Goal: Find specific page/section: Find specific page/section

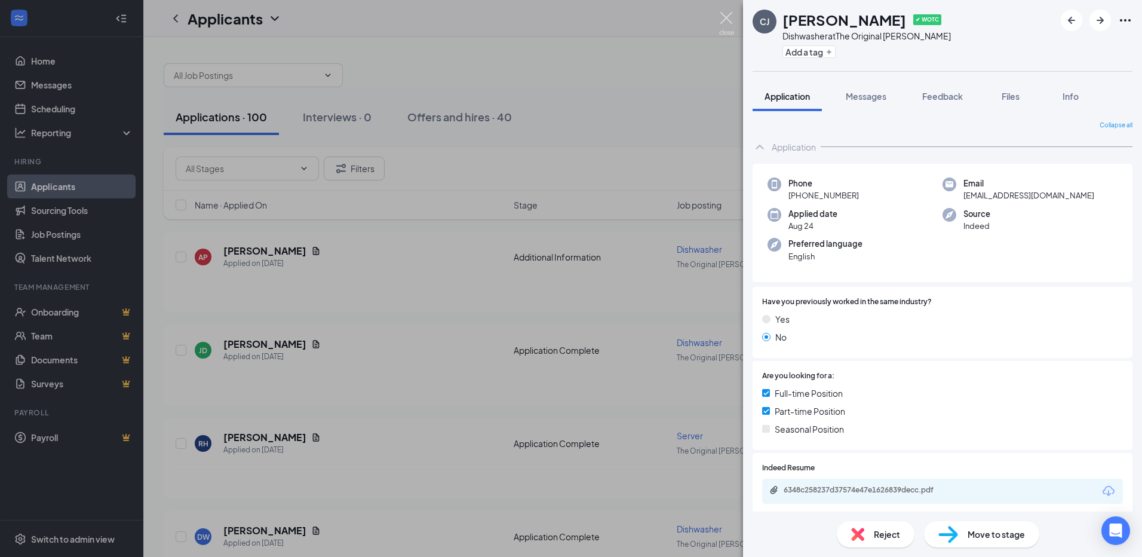
click at [726, 13] on img at bounding box center [726, 23] width 15 height 23
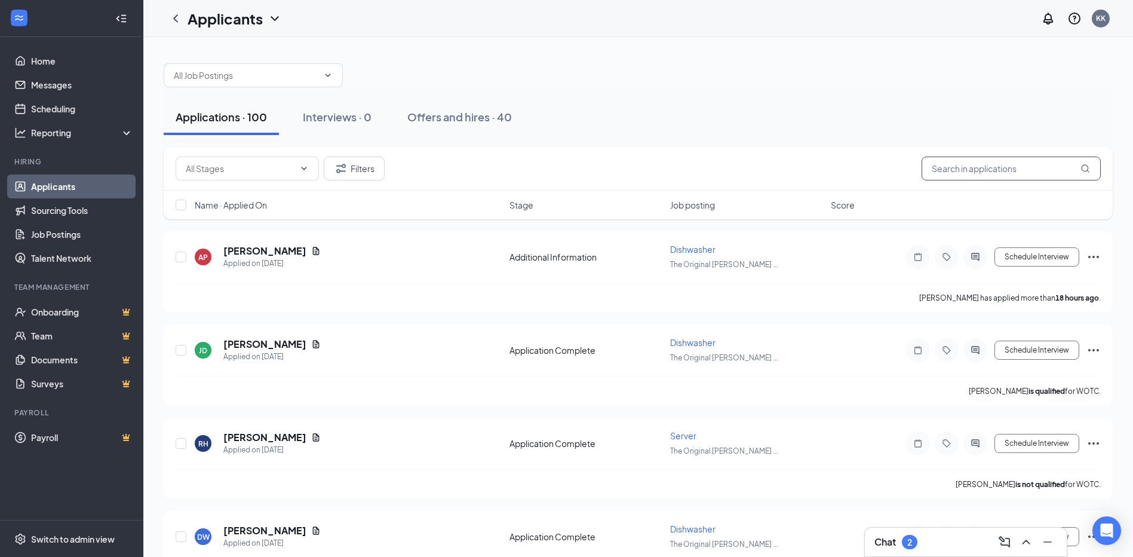
click at [983, 162] on input "text" at bounding box center [1011, 169] width 179 height 24
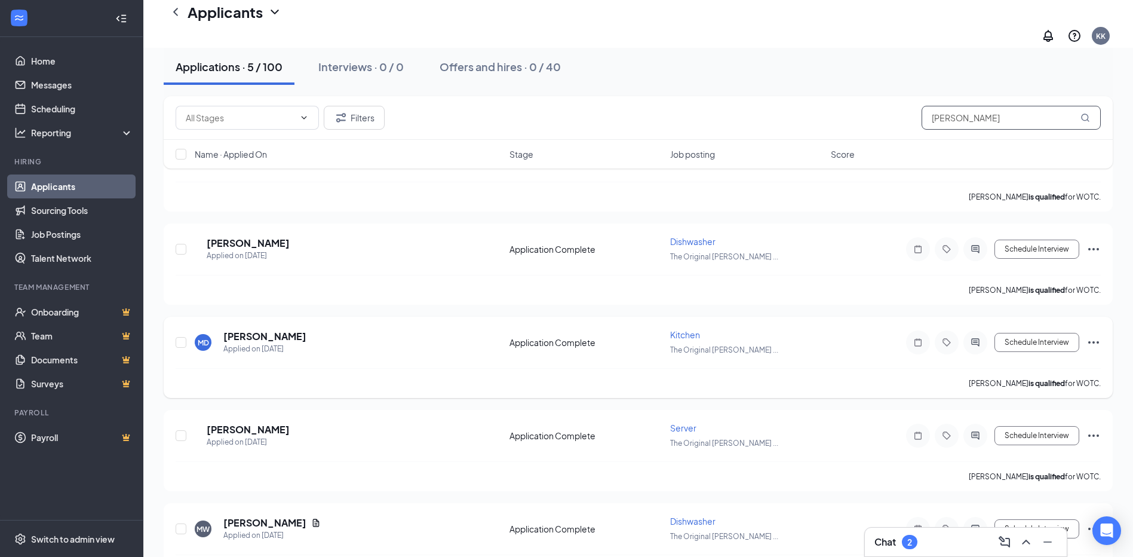
scroll to position [120, 0]
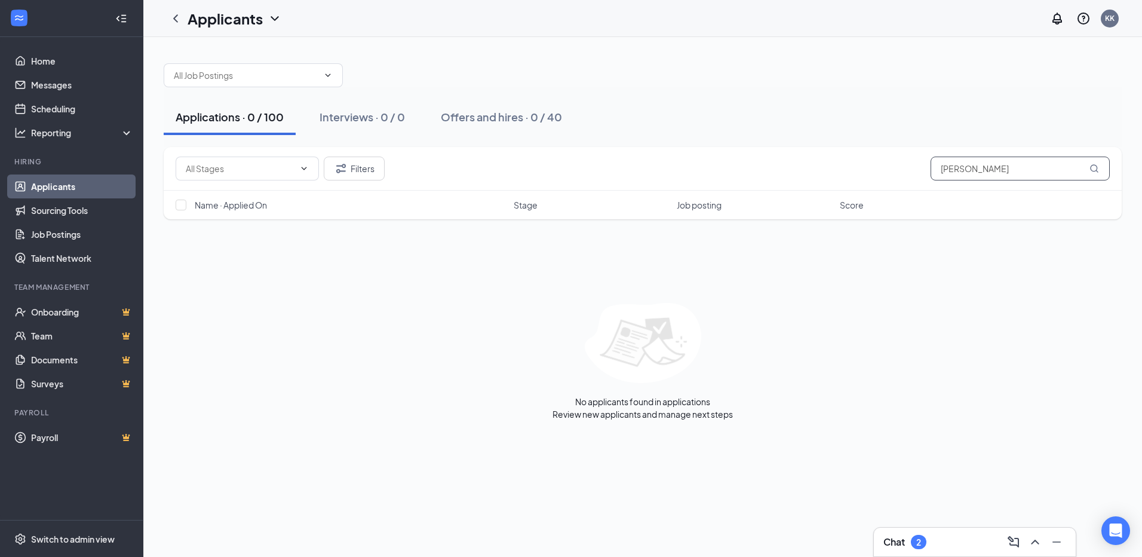
click at [1033, 166] on input "[PERSON_NAME]" at bounding box center [1020, 169] width 179 height 24
type input "[PERSON_NAME]"
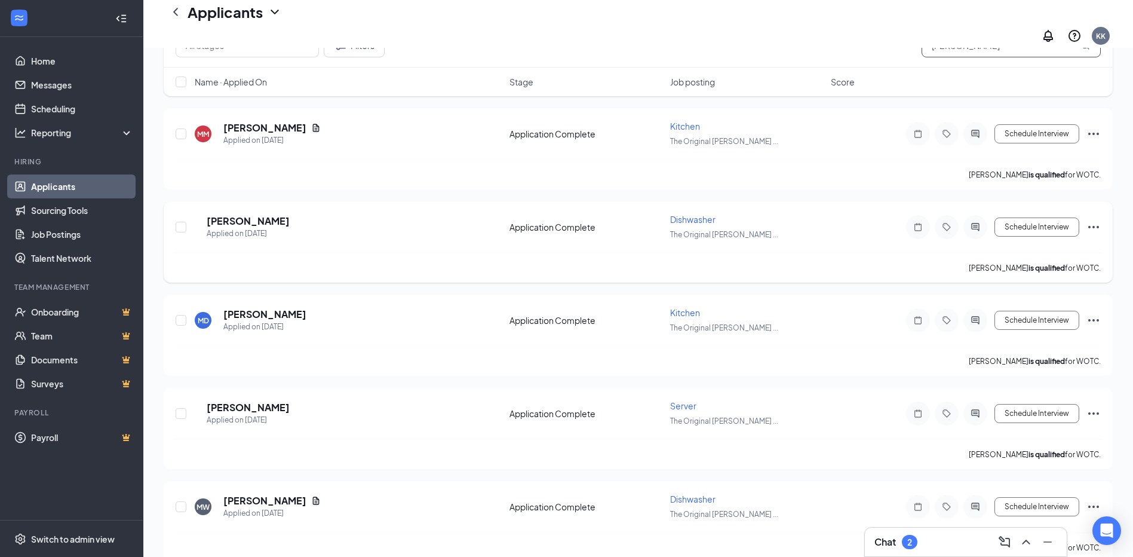
scroll to position [143, 0]
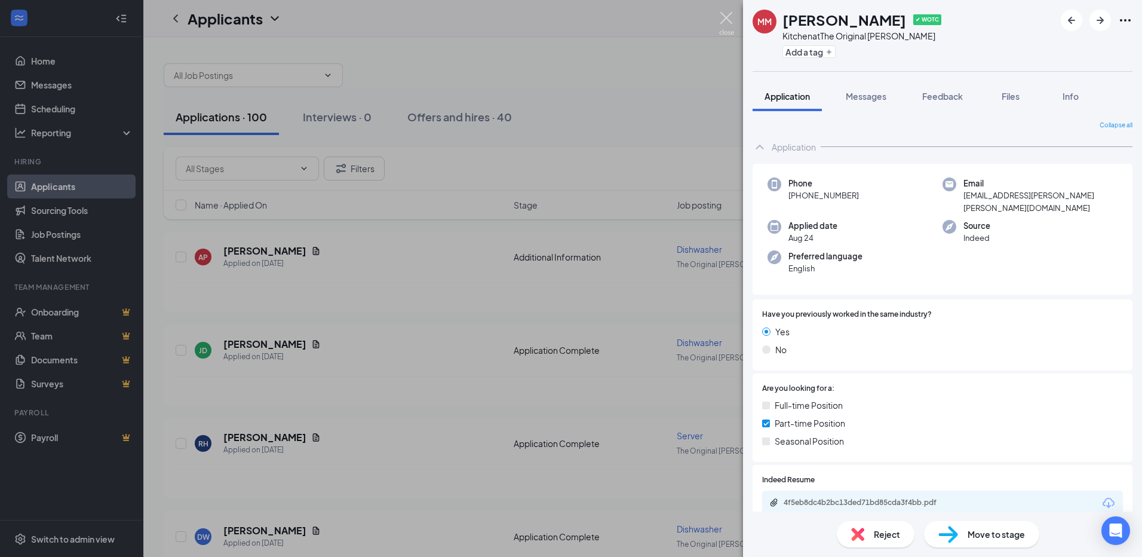
click at [726, 18] on img at bounding box center [726, 23] width 15 height 23
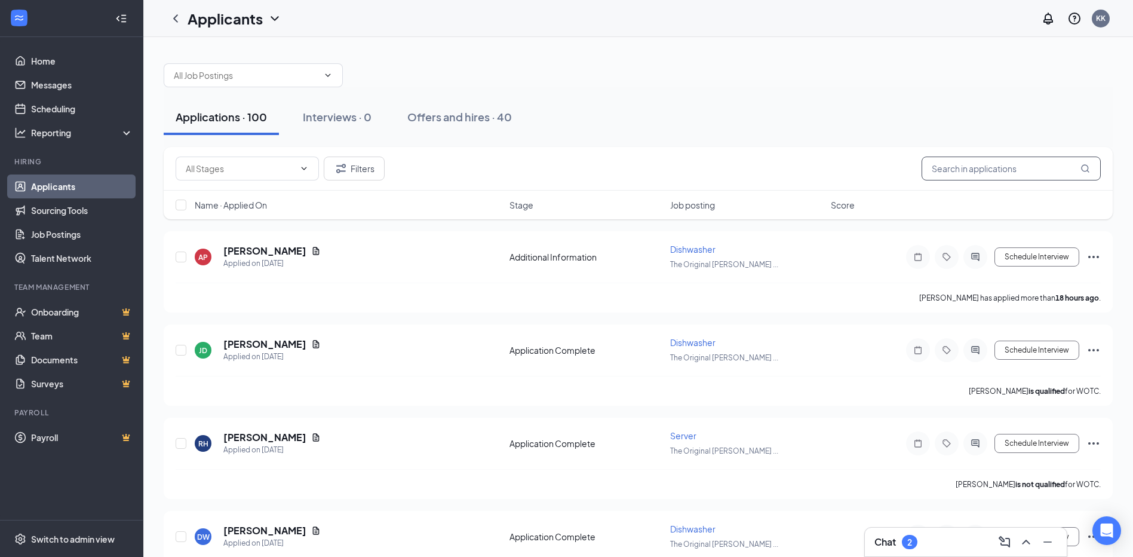
click at [964, 164] on input "text" at bounding box center [1011, 169] width 179 height 24
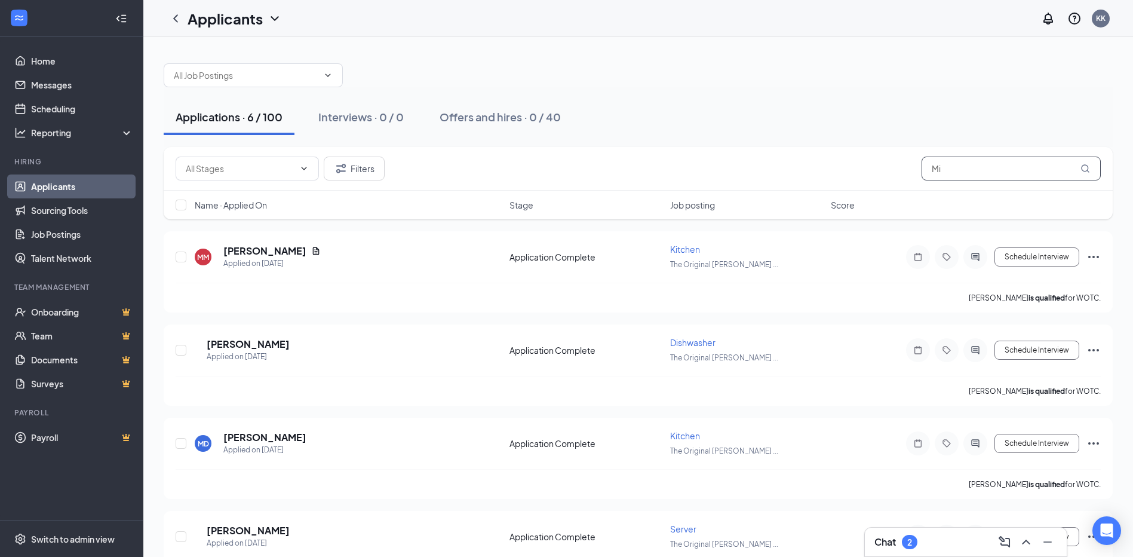
type input "M"
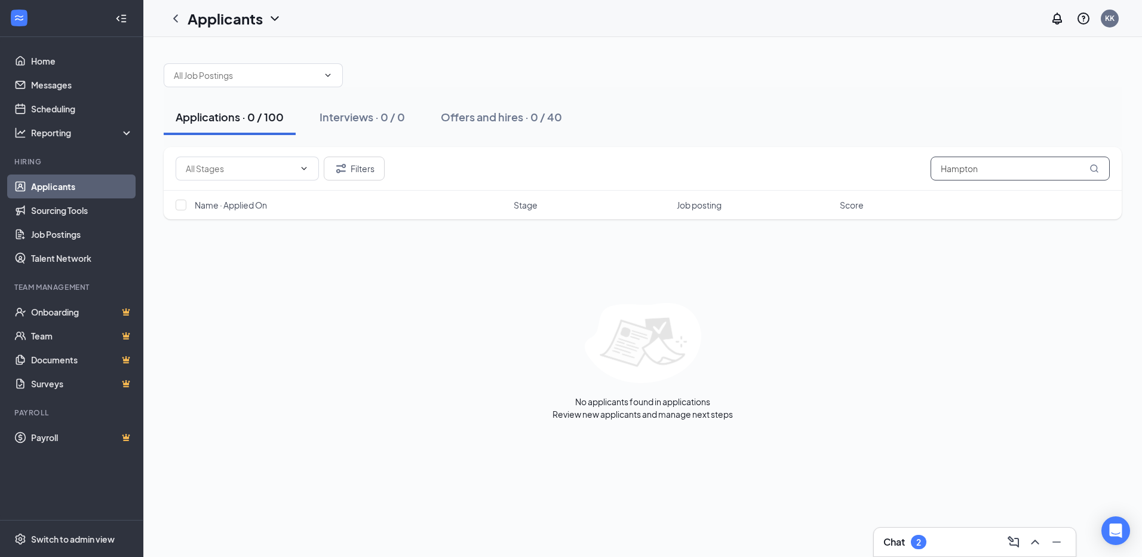
drag, startPoint x: 1001, startPoint y: 172, endPoint x: 806, endPoint y: 168, distance: 194.8
click at [809, 170] on div "Filters Hampton" at bounding box center [643, 169] width 935 height 24
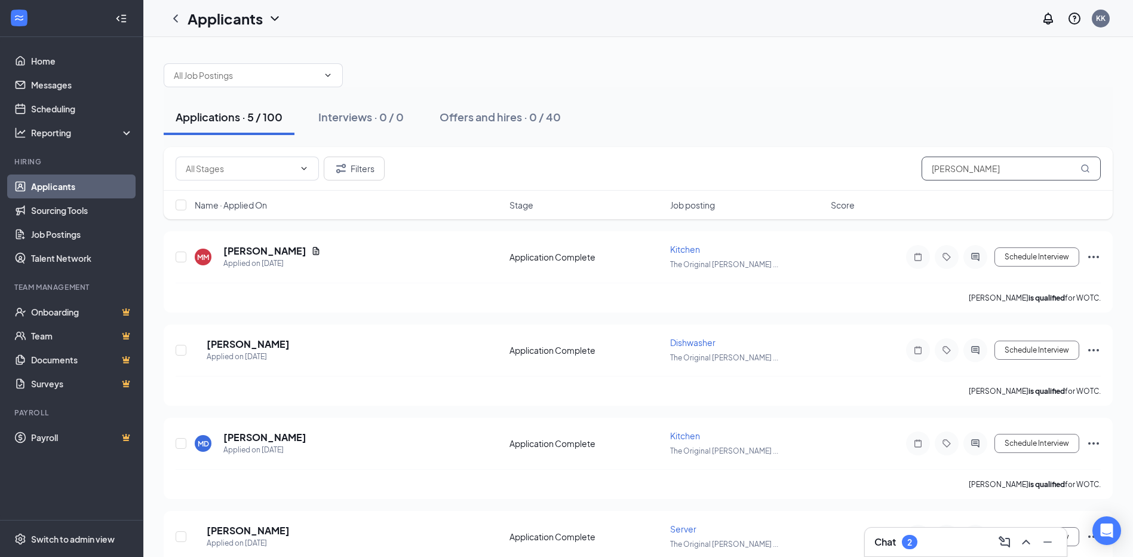
click at [979, 168] on input "[PERSON_NAME]" at bounding box center [1011, 169] width 179 height 24
type input "[PERSON_NAME]"
